Goal: Transaction & Acquisition: Book appointment/travel/reservation

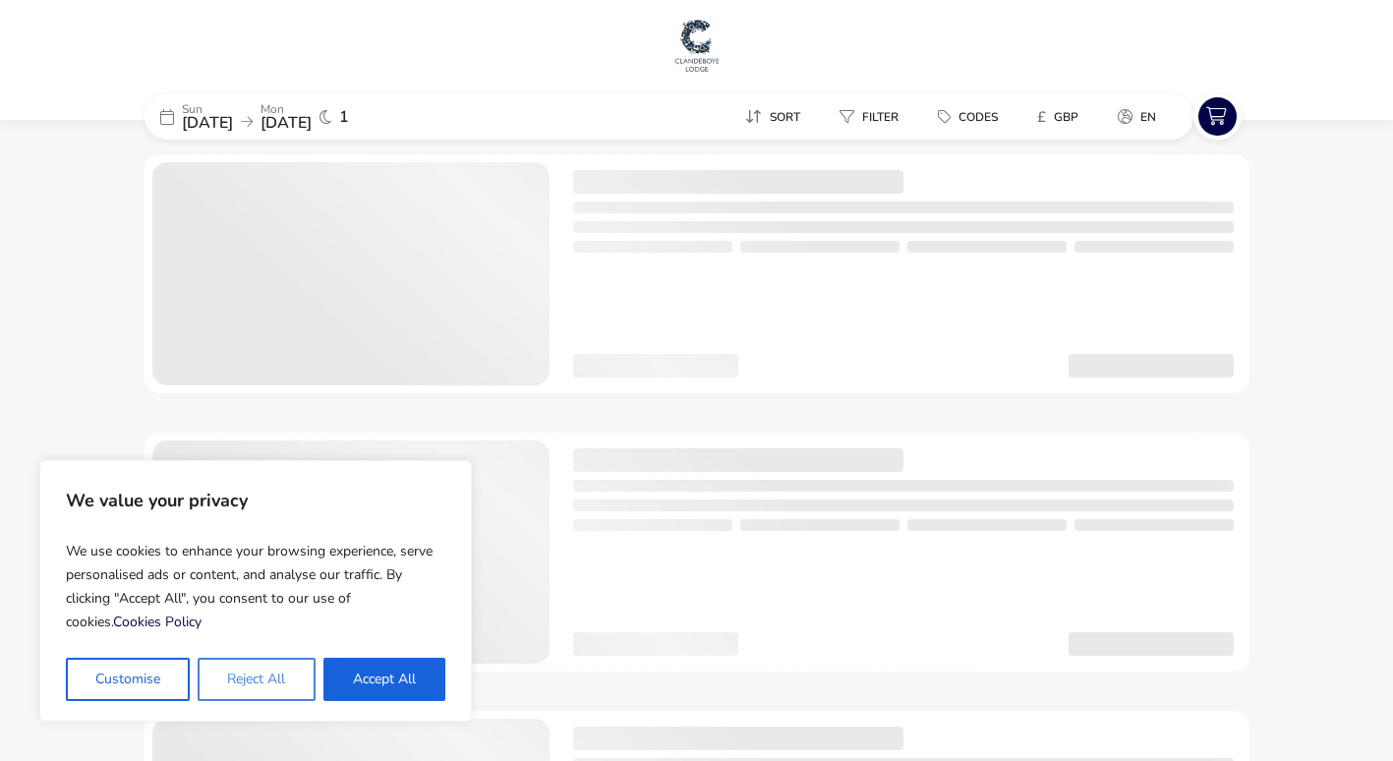
click at [270, 687] on button "Reject All" at bounding box center [256, 679] width 117 height 43
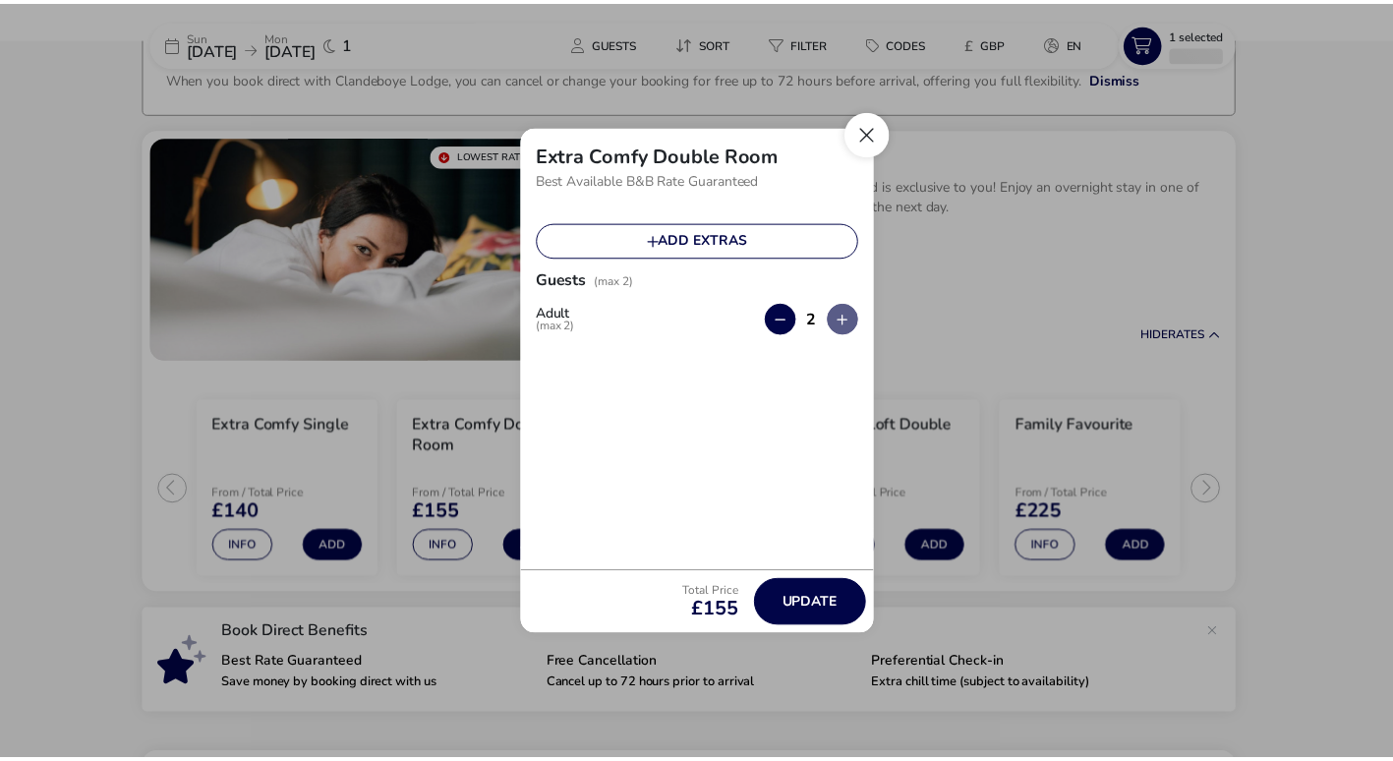
scroll to position [150, 0]
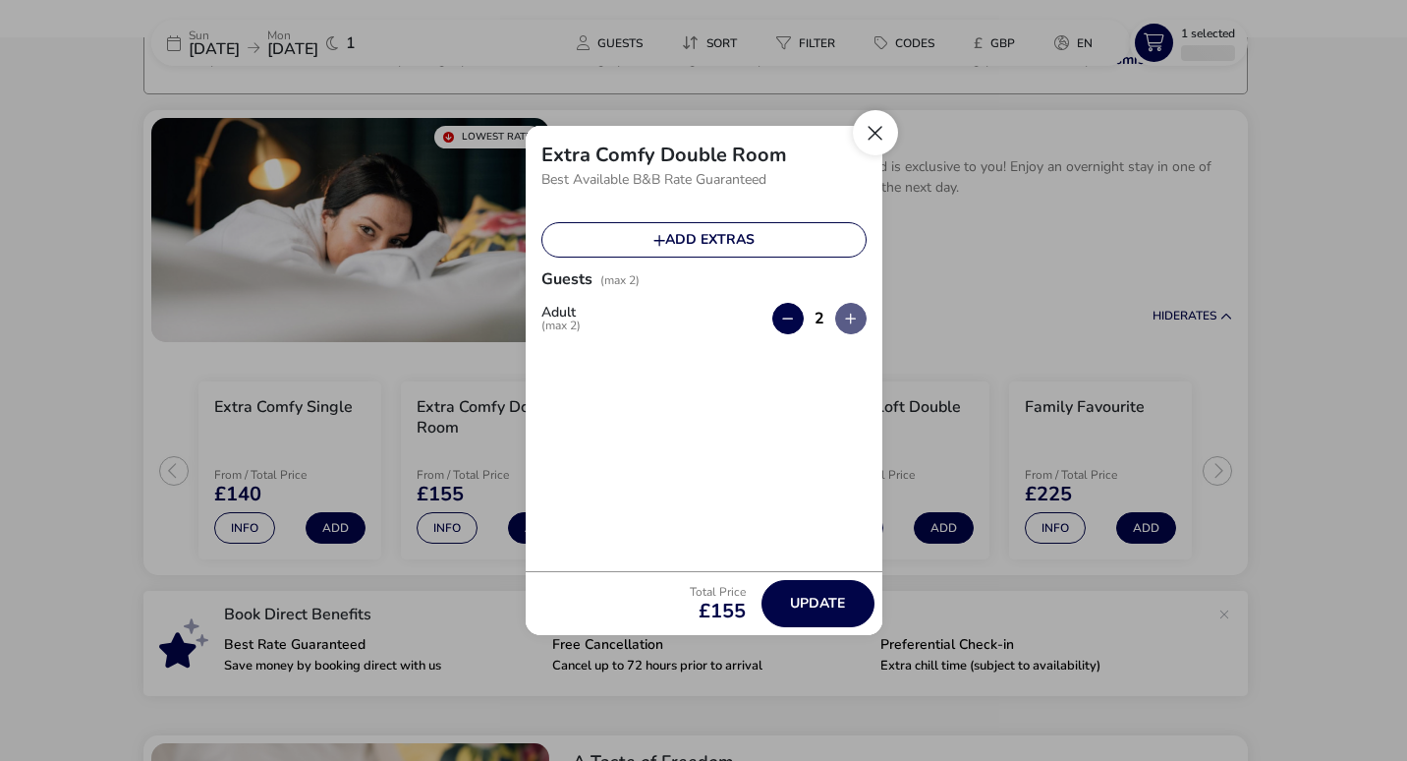
click at [868, 143] on button "Close" at bounding box center [875, 132] width 45 height 45
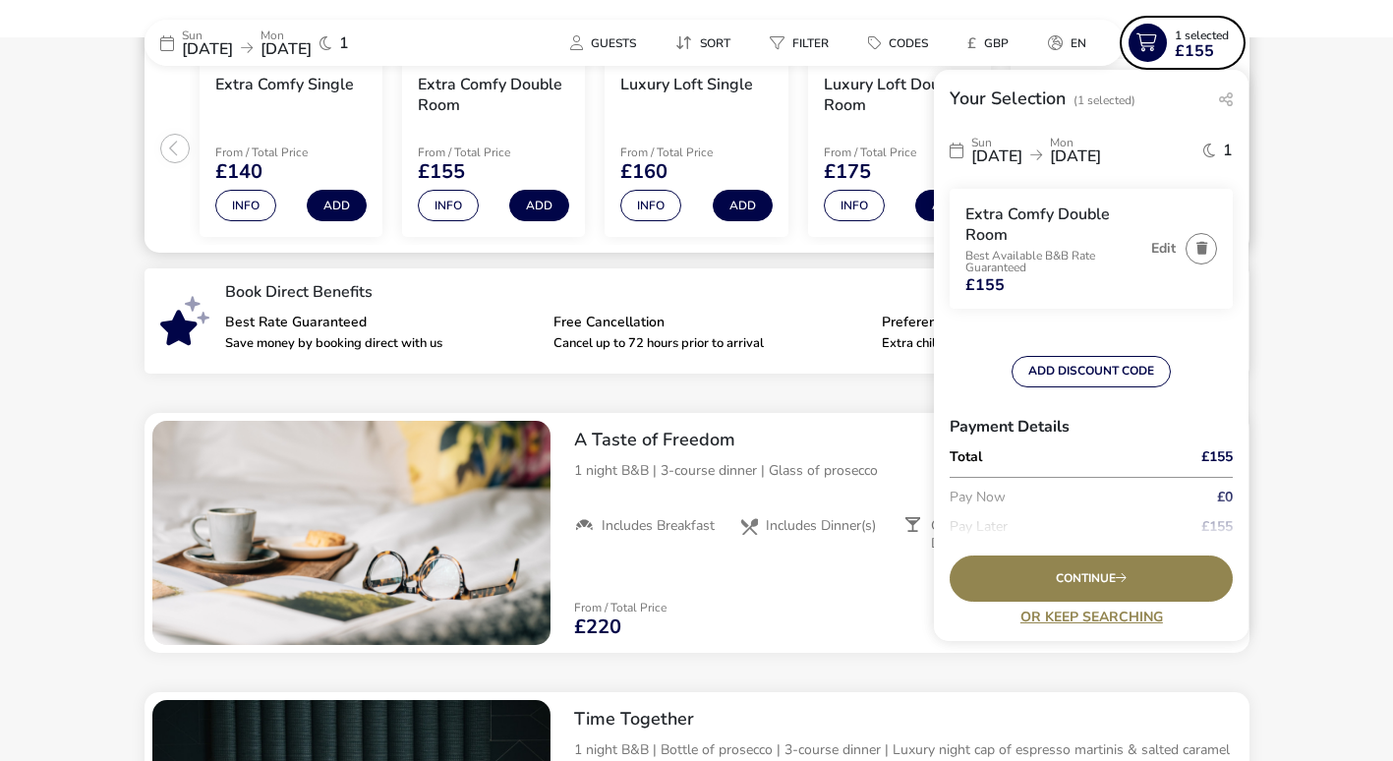
scroll to position [445, 0]
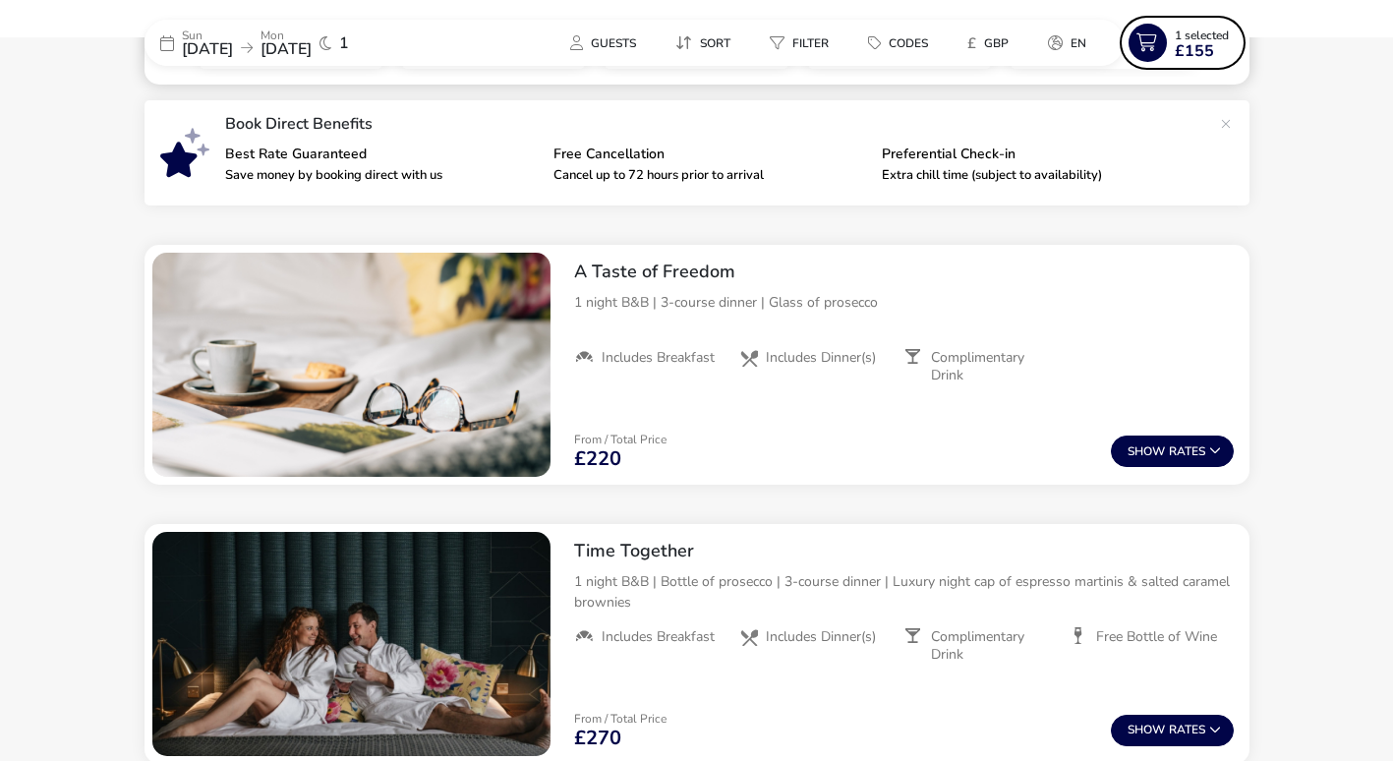
scroll to position [642, 0]
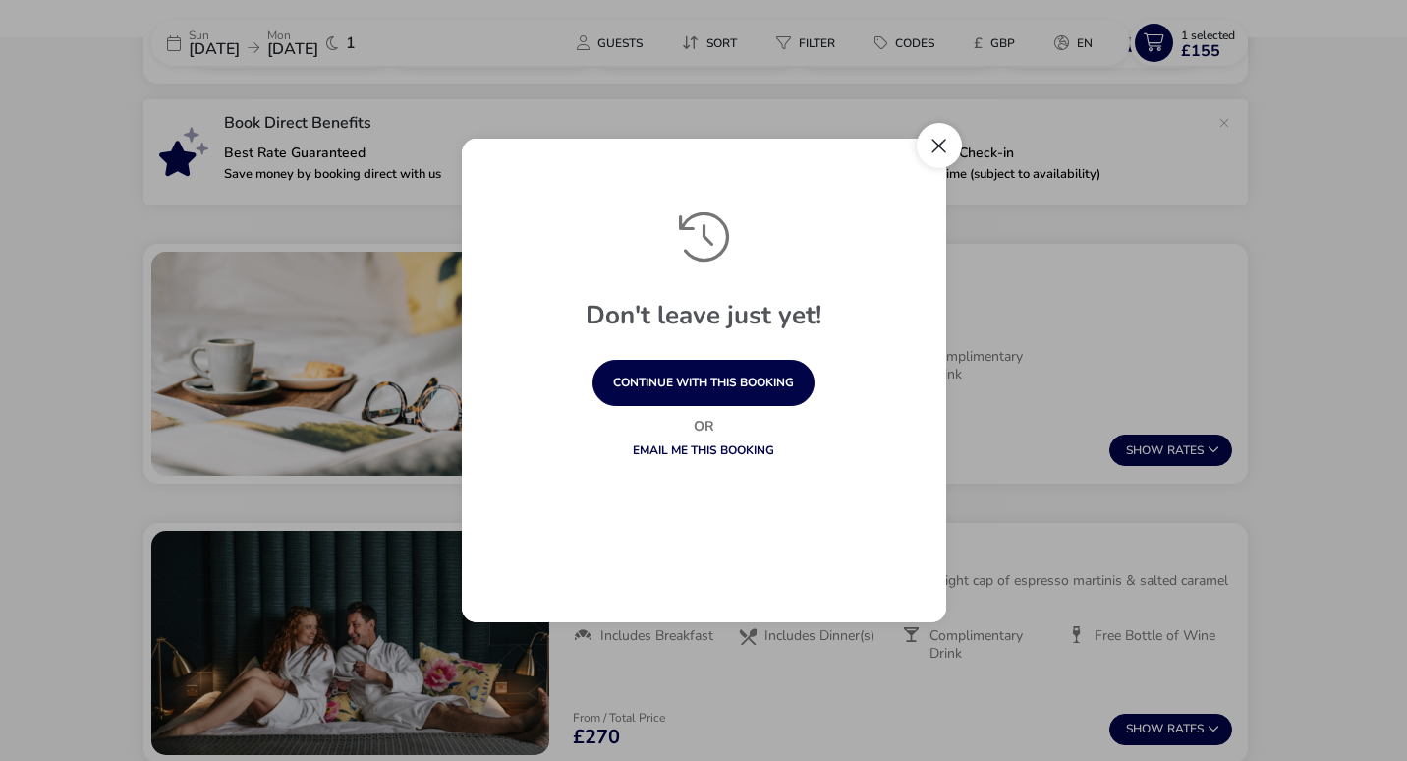
click at [943, 156] on button "Close" at bounding box center [939, 145] width 45 height 45
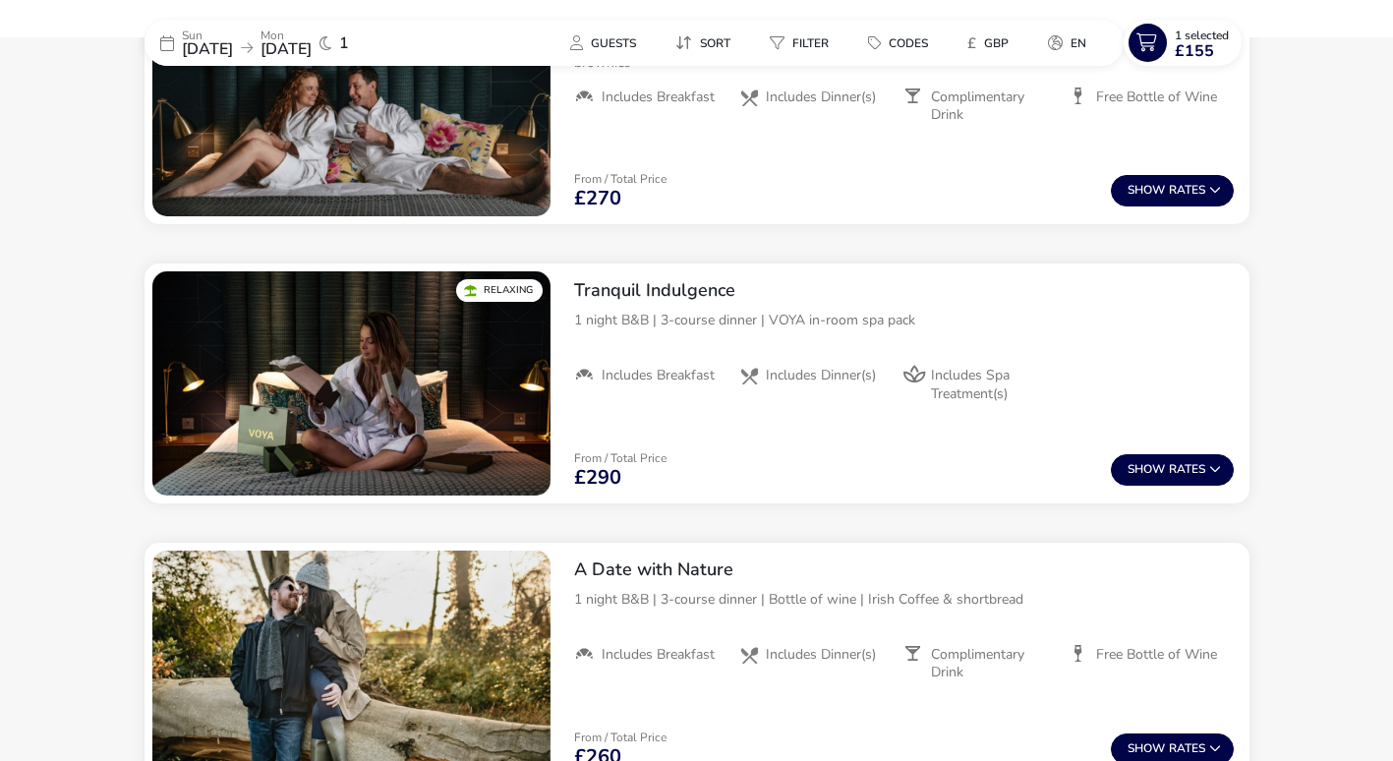
scroll to position [1217, 0]
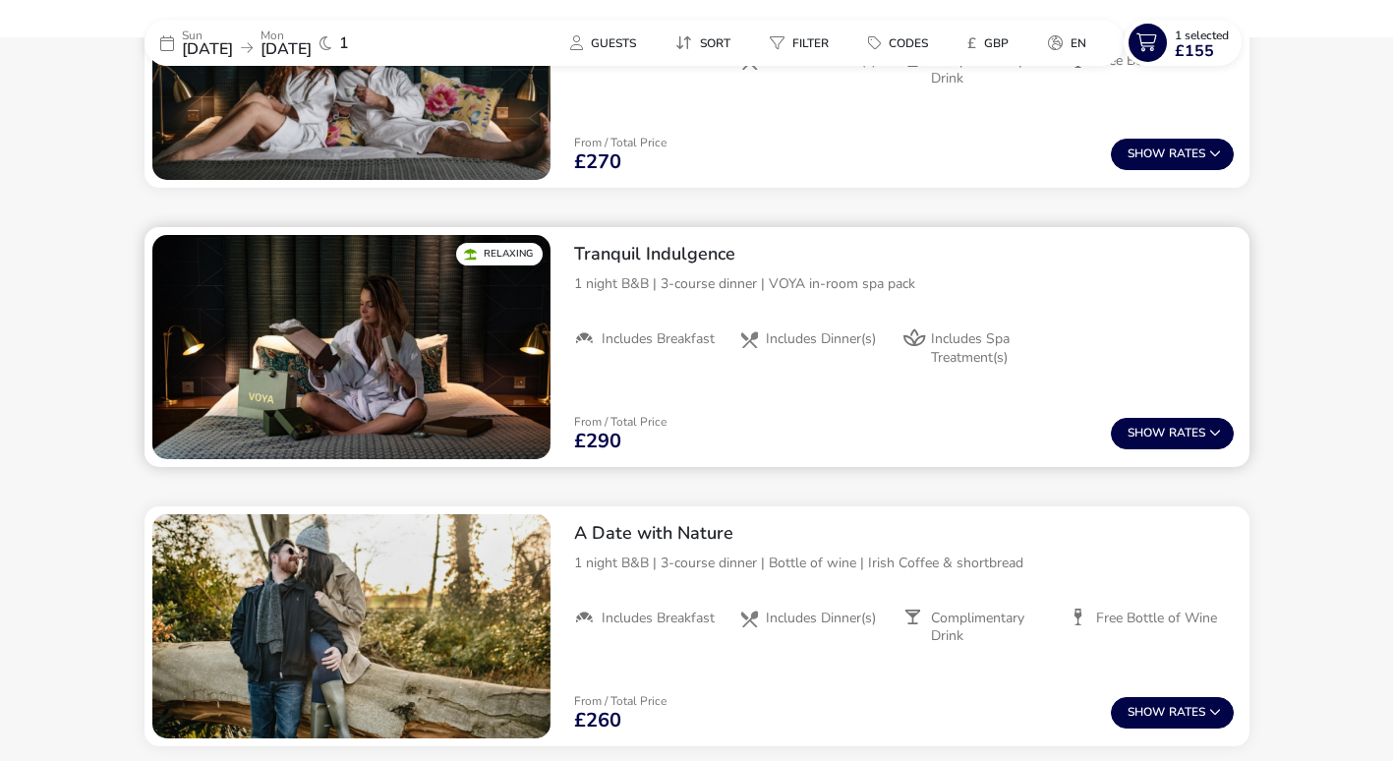
click at [415, 327] on img "1 / 1" at bounding box center [351, 347] width 398 height 224
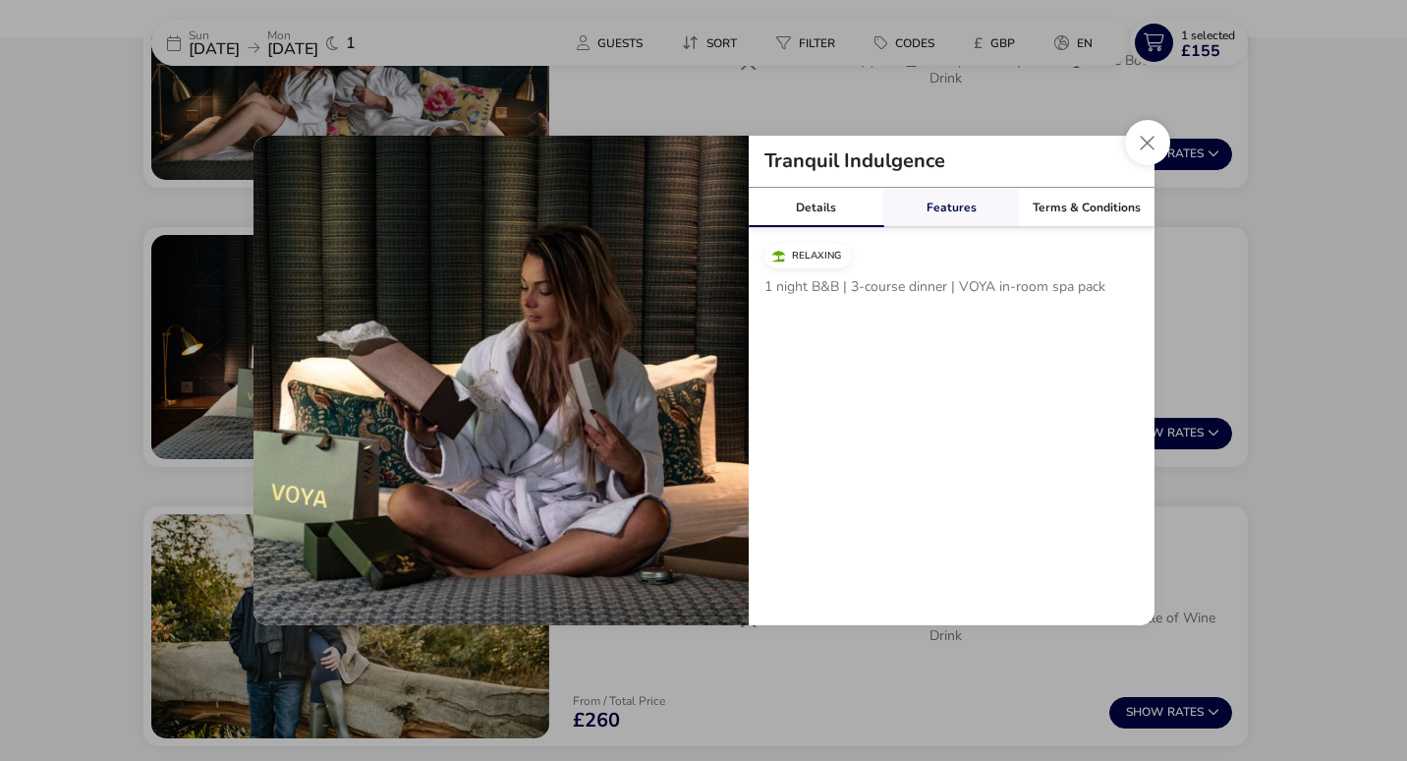
click at [943, 207] on link "Features" at bounding box center [952, 207] width 136 height 39
click at [829, 210] on link "Details" at bounding box center [817, 207] width 136 height 39
click at [1158, 143] on button "Close modal" at bounding box center [1147, 142] width 45 height 45
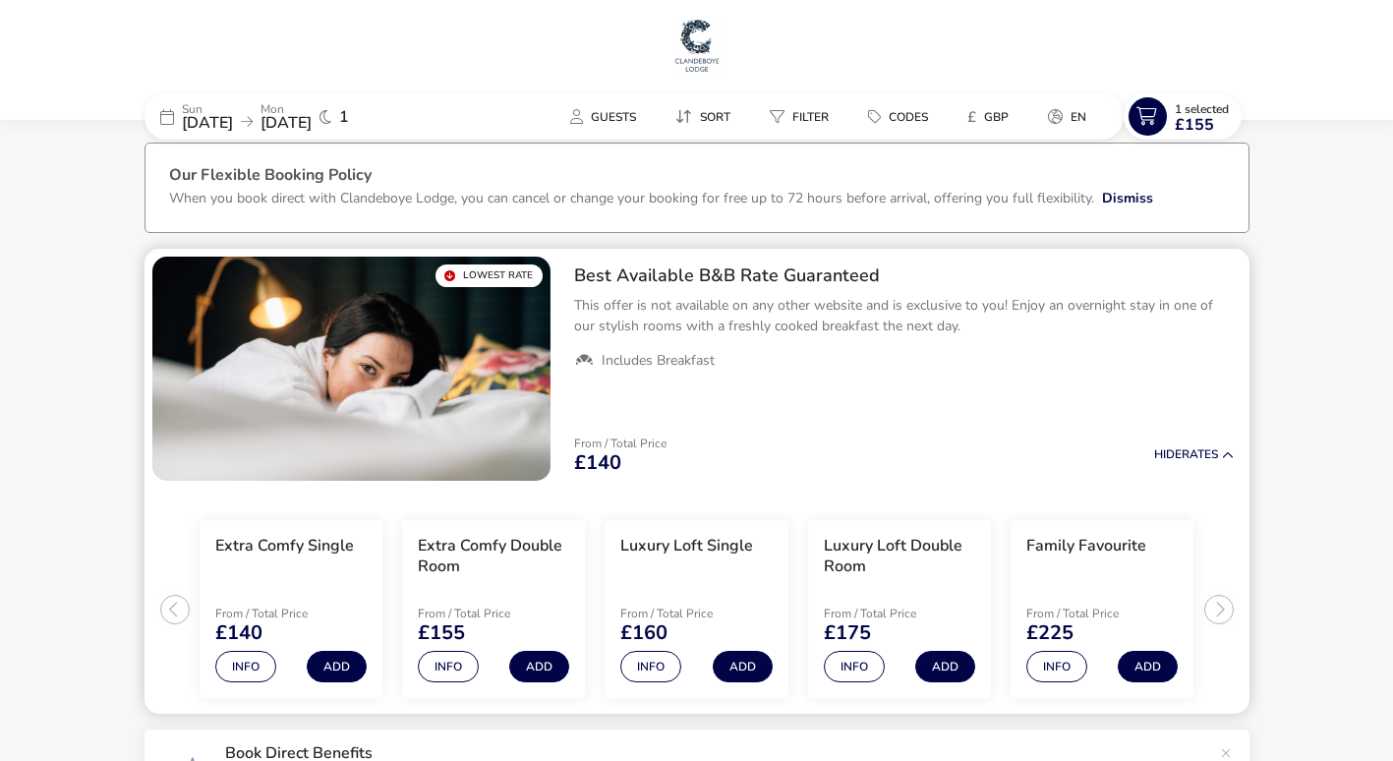
scroll to position [0, 0]
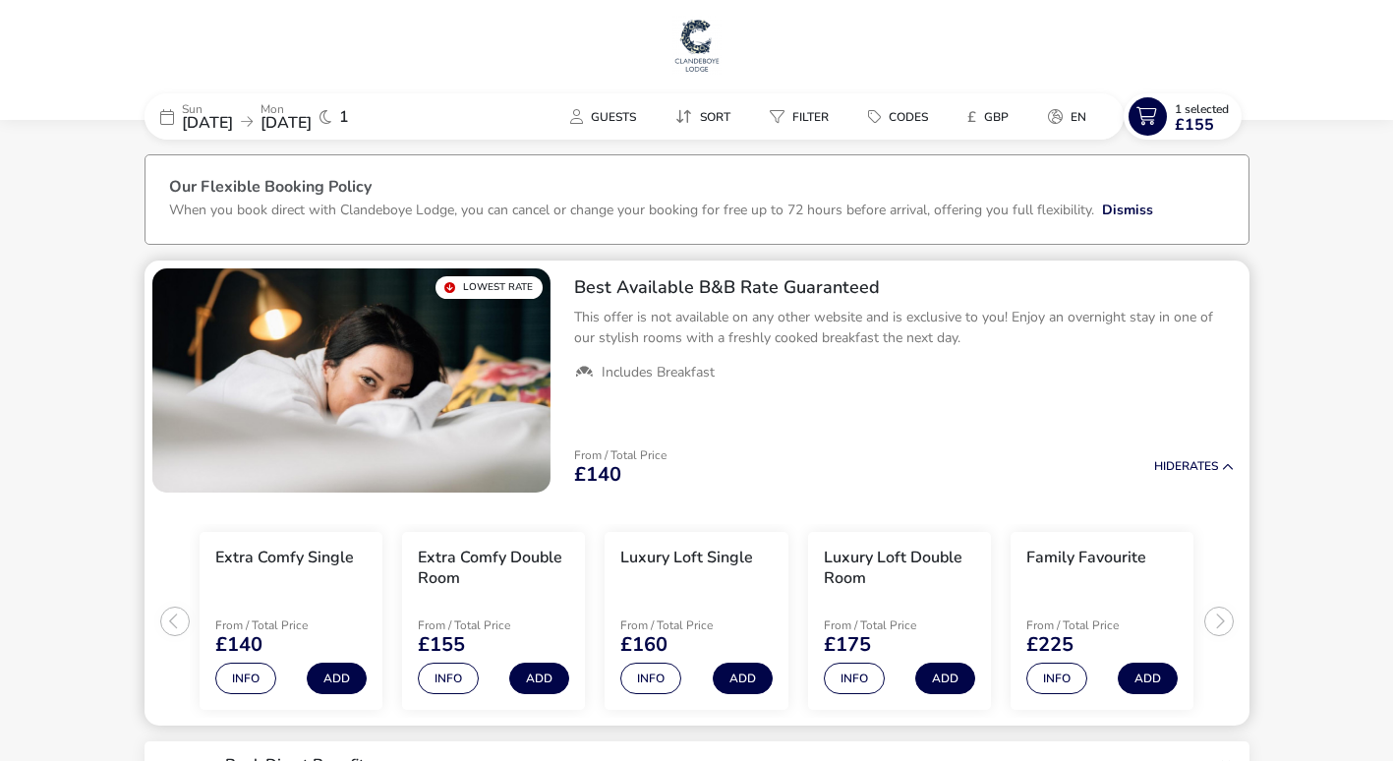
click at [389, 318] on img "1 / 1" at bounding box center [351, 380] width 398 height 224
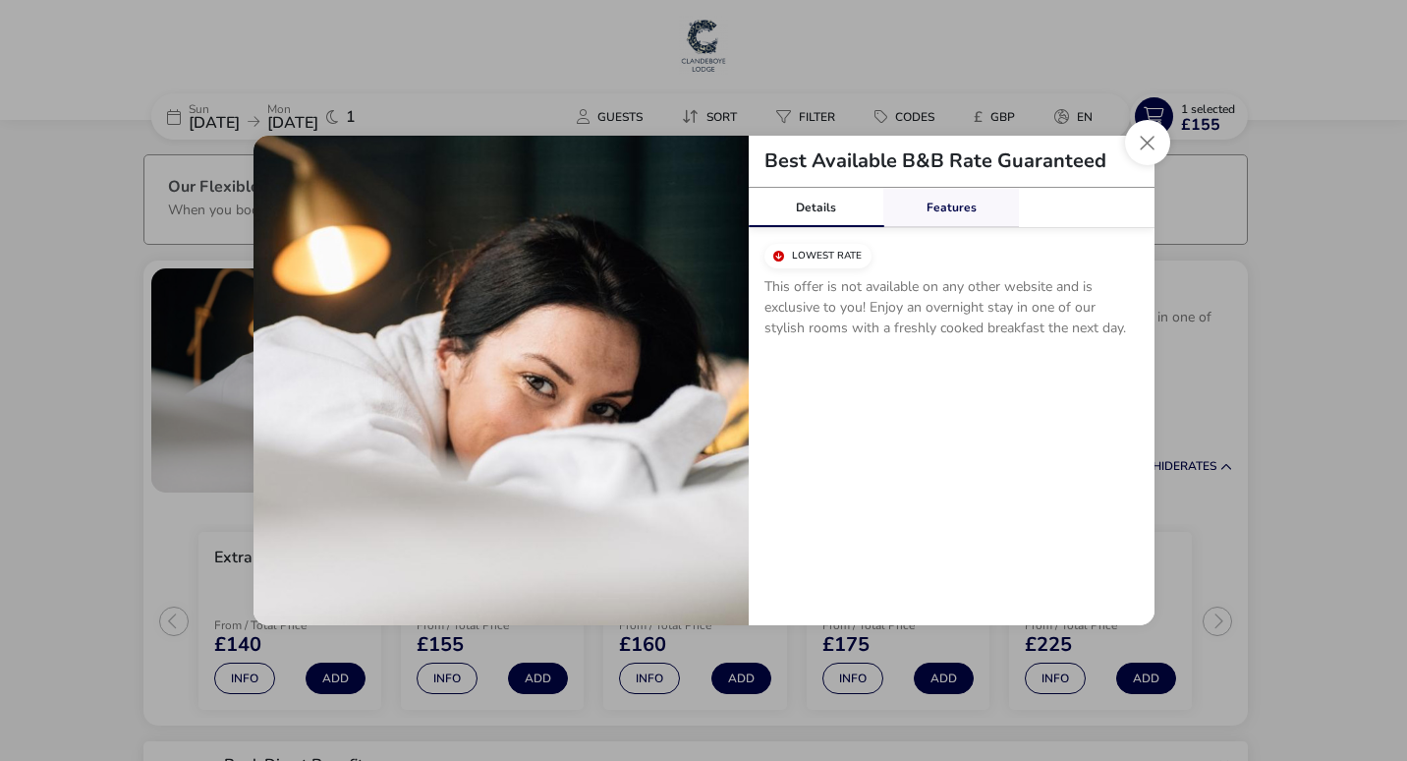
click at [940, 200] on link "Features" at bounding box center [952, 207] width 136 height 39
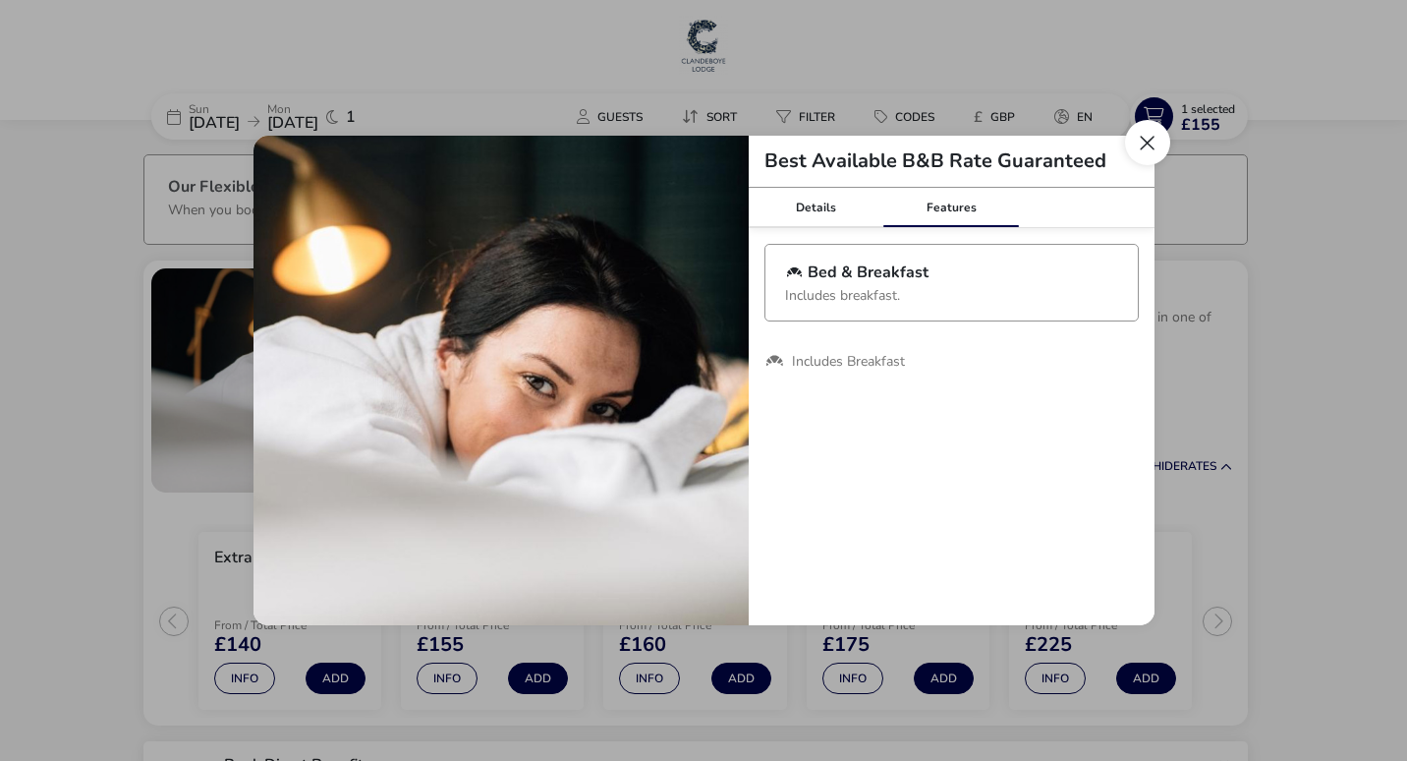
click at [1142, 153] on button "Close modal" at bounding box center [1147, 142] width 45 height 45
